Goal: Check status

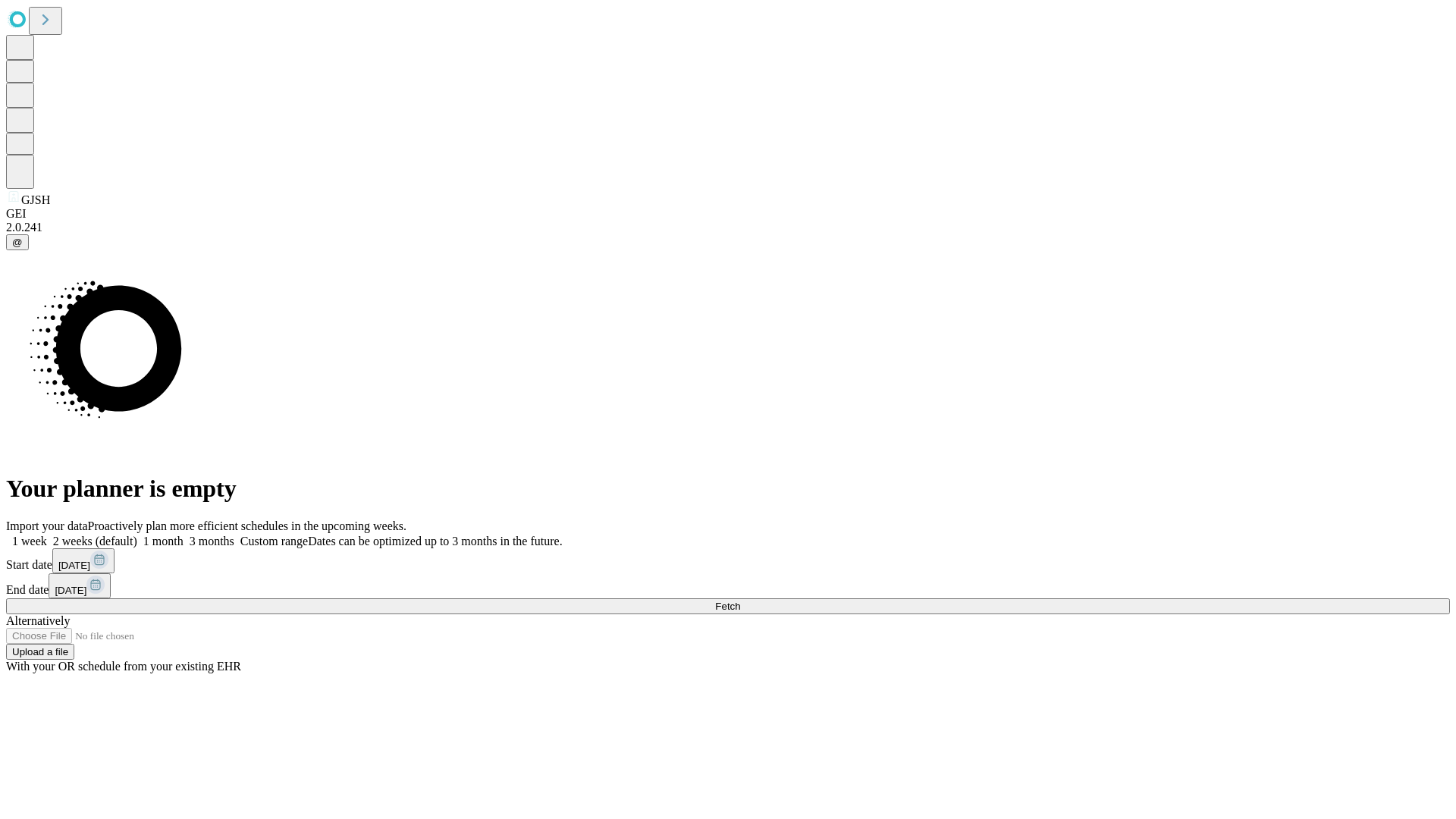
click at [740, 600] on span "Fetch" at bounding box center [728, 606] width 25 height 12
